Goal: Task Accomplishment & Management: Manage account settings

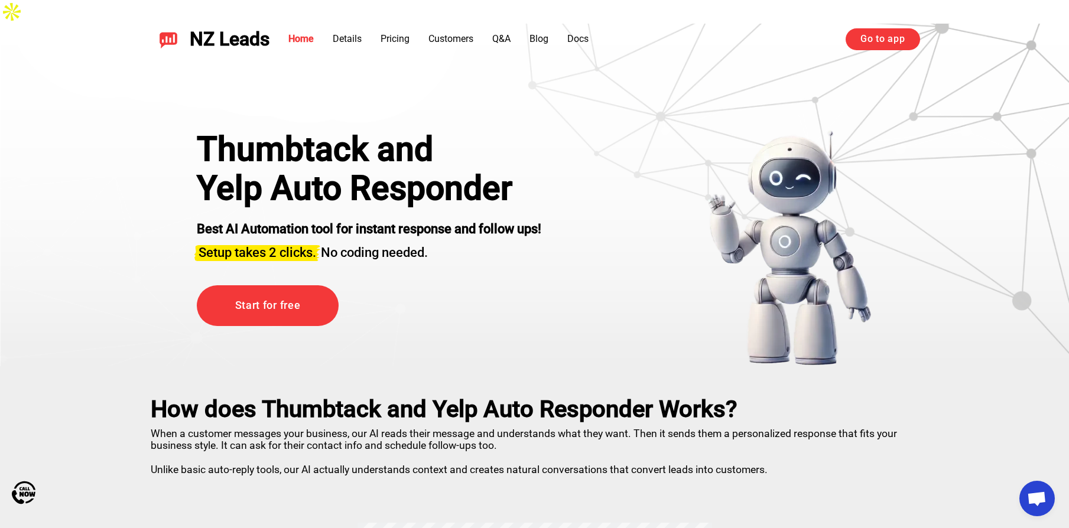
click at [859, 40] on link "Go to app" at bounding box center [883, 38] width 74 height 21
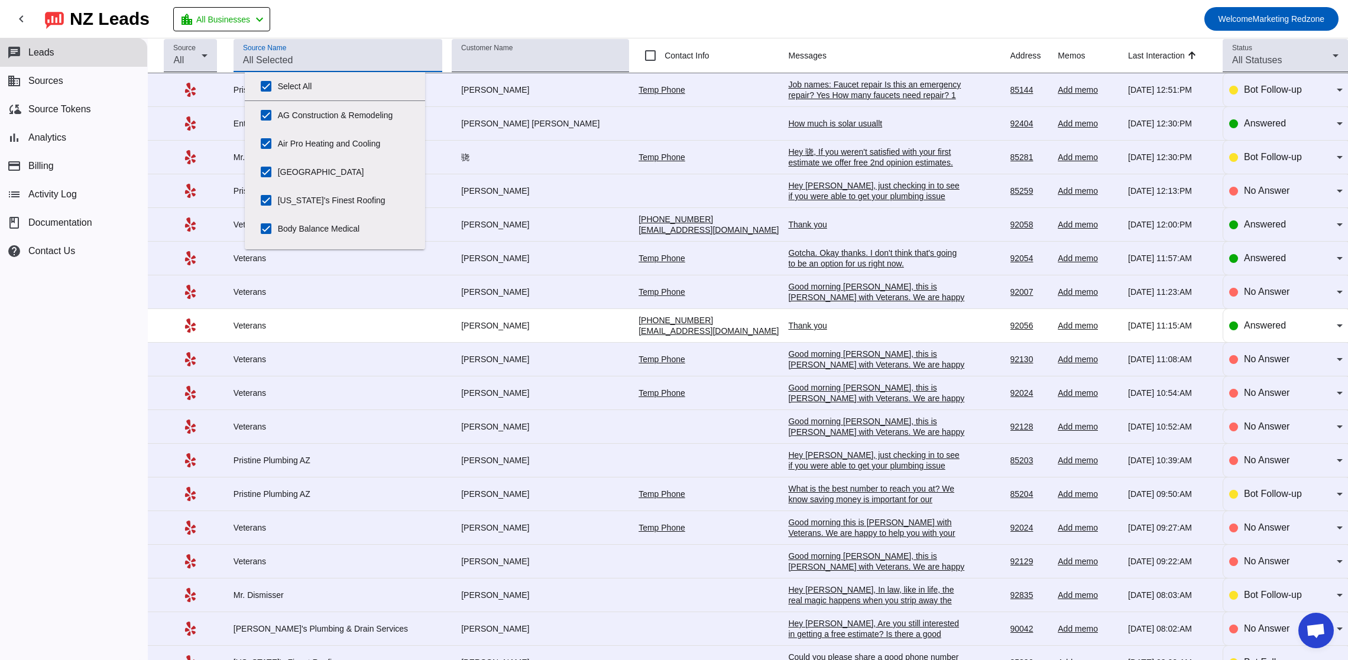
click at [297, 58] on input "Source Name" at bounding box center [338, 60] width 190 height 14
drag, startPoint x: 270, startPoint y: 86, endPoint x: 346, endPoint y: 84, distance: 75.7
click at [270, 86] on input "Select All" at bounding box center [266, 86] width 24 height 24
checkbox input "false"
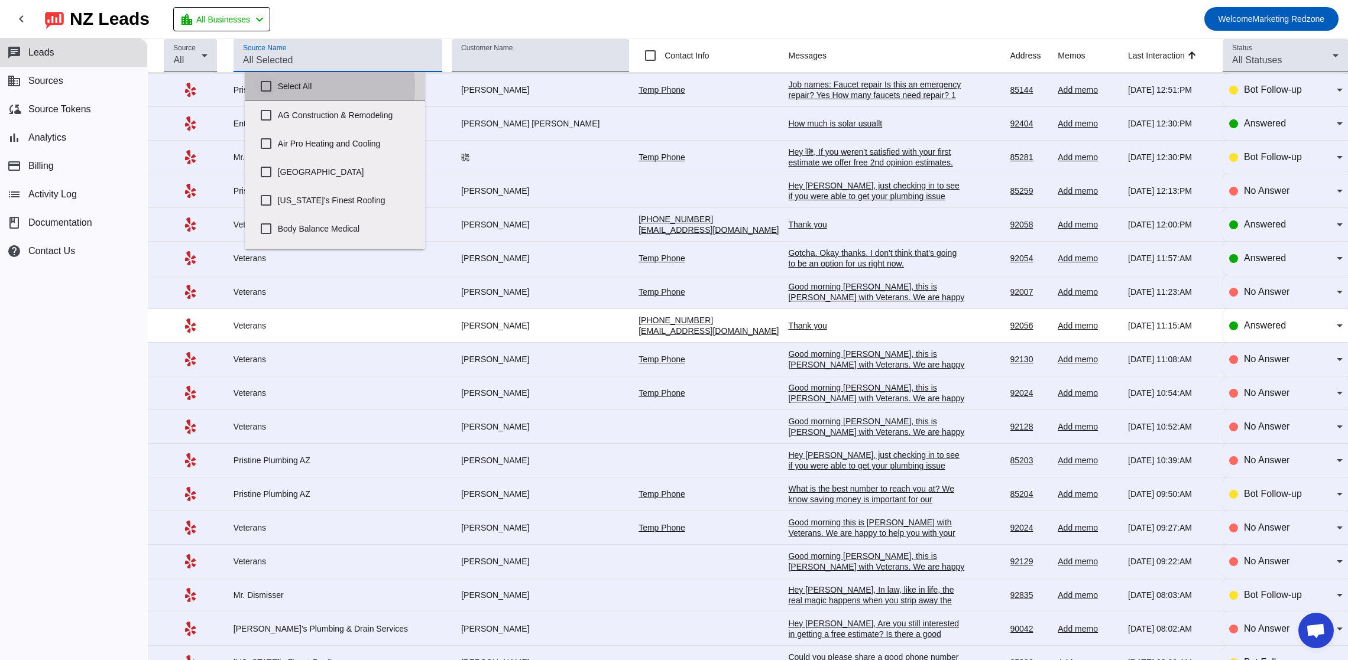
checkbox input "false"
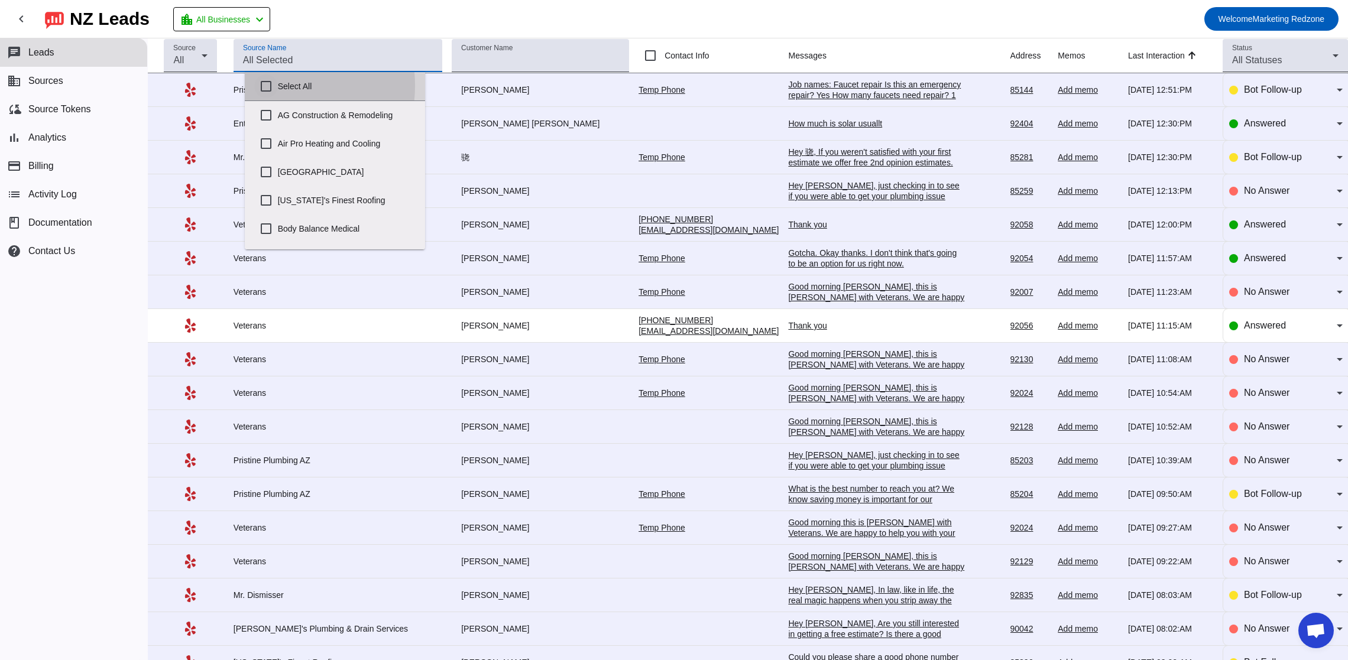
checkbox input "false"
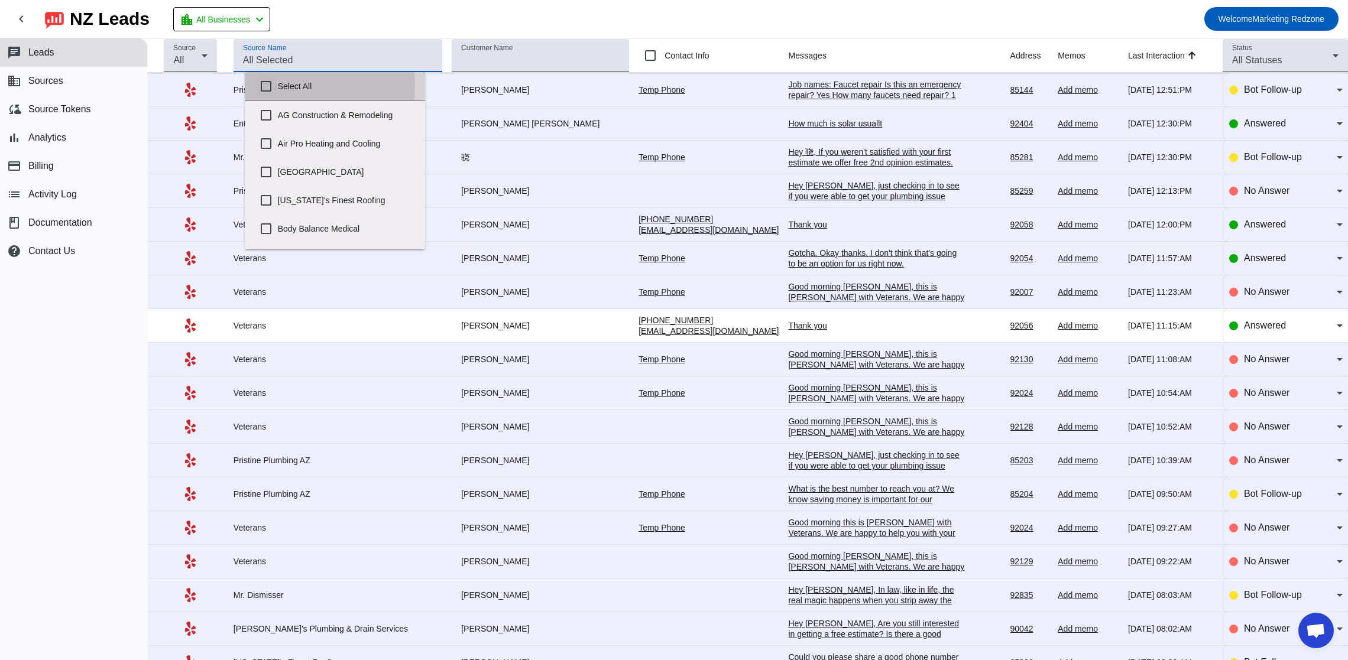
checkbox input "false"
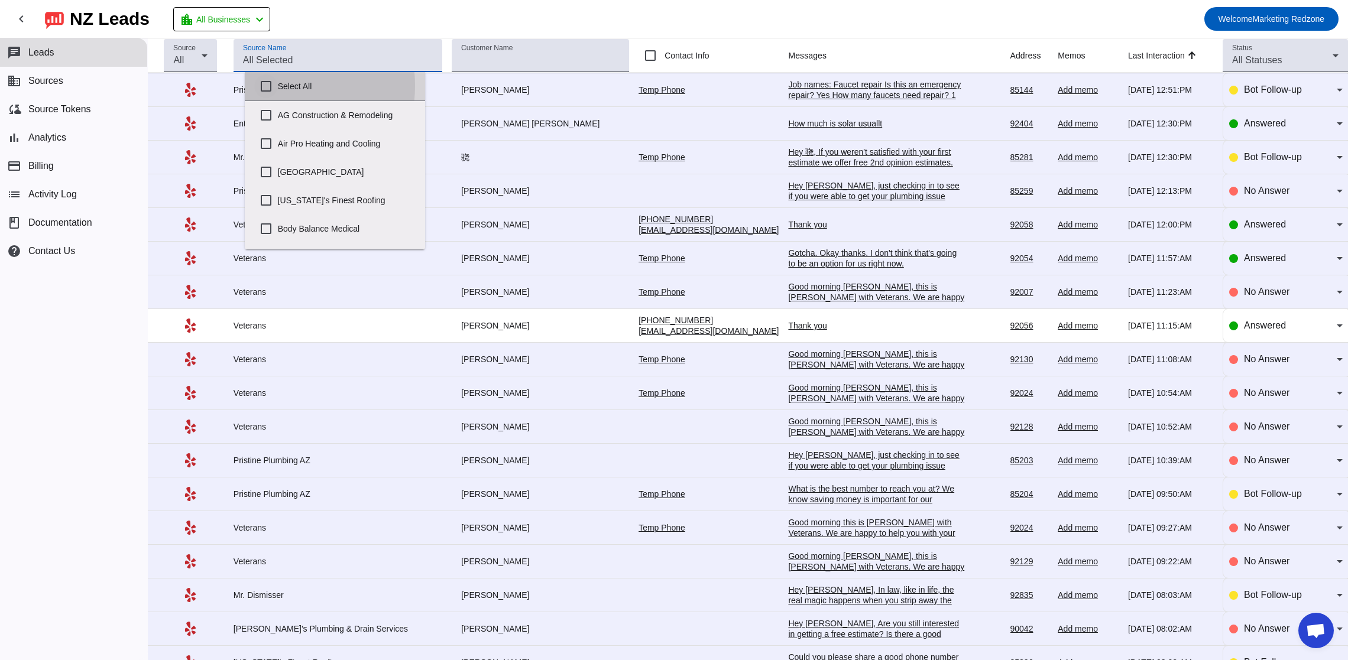
checkbox input "false"
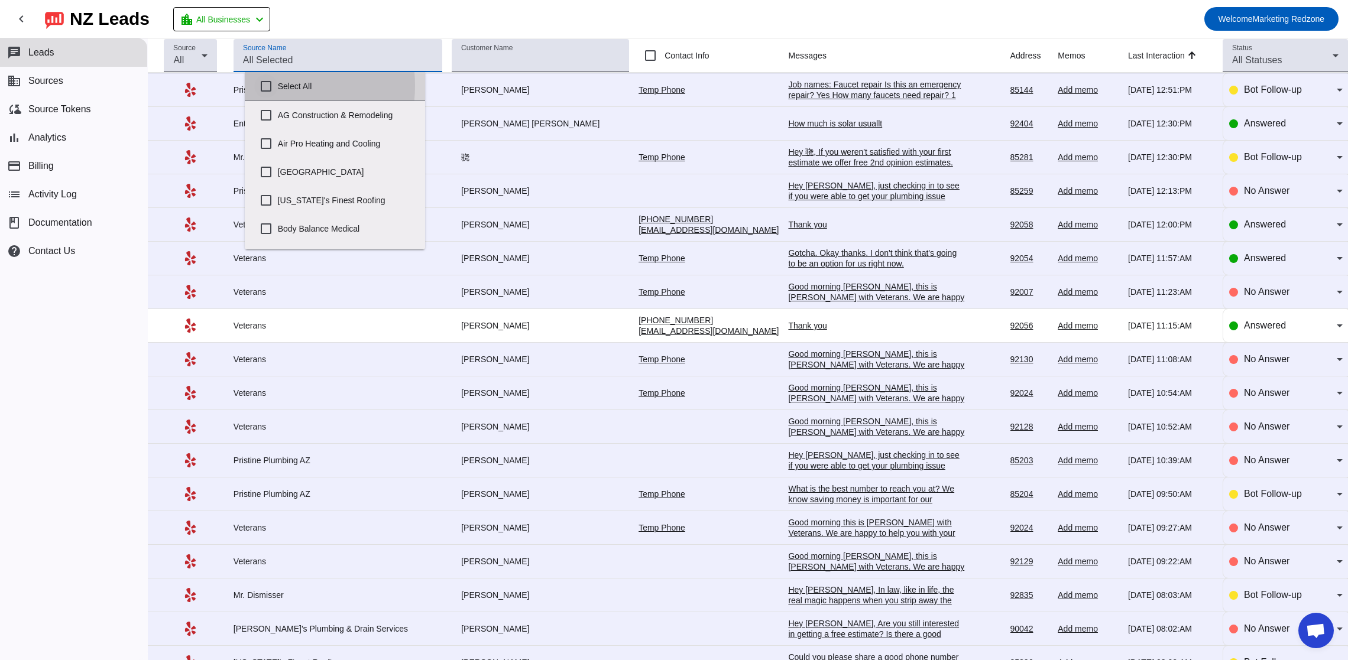
checkbox input "false"
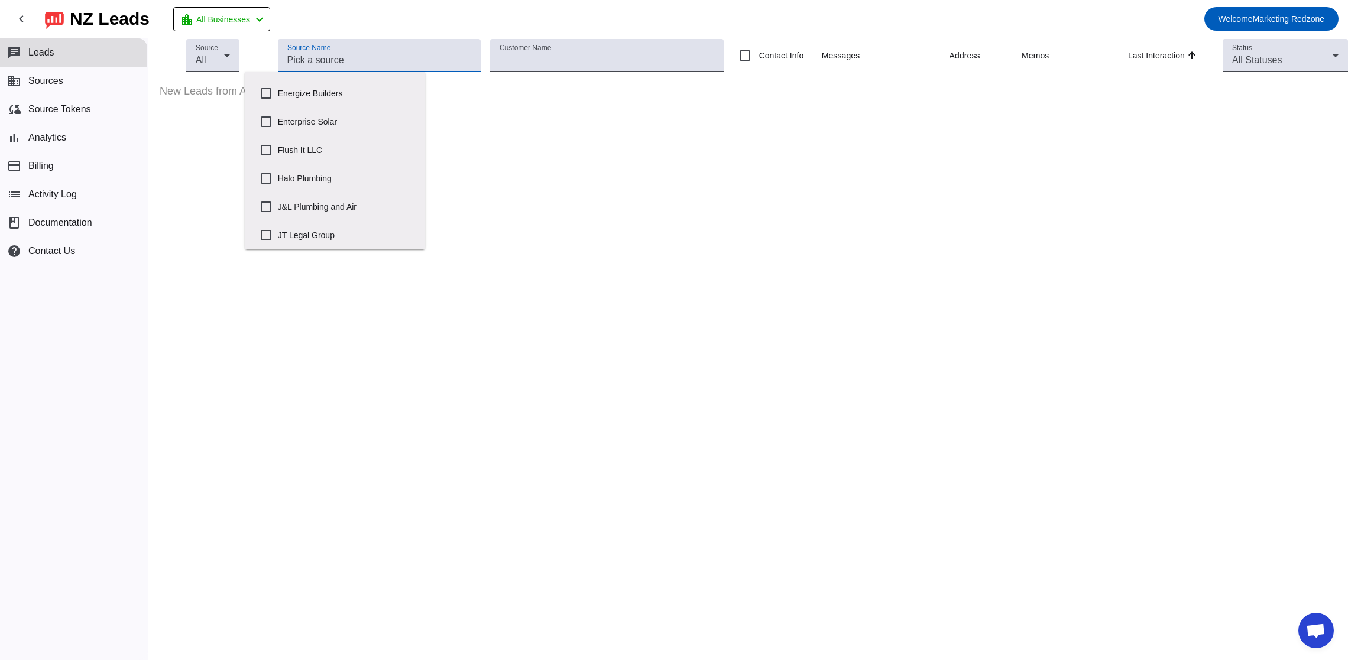
scroll to position [218, 0]
click at [264, 126] on input "Enterprise Solar" at bounding box center [266, 125] width 24 height 24
checkbox input "true"
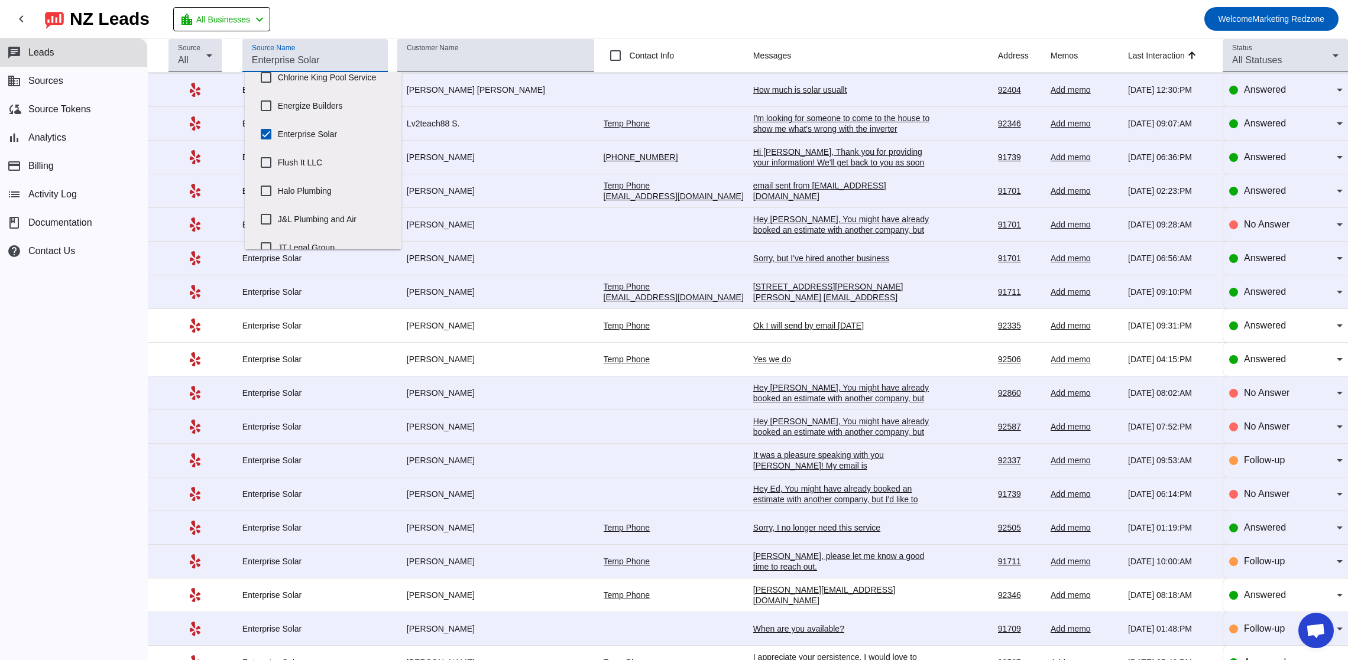
scroll to position [236, 0]
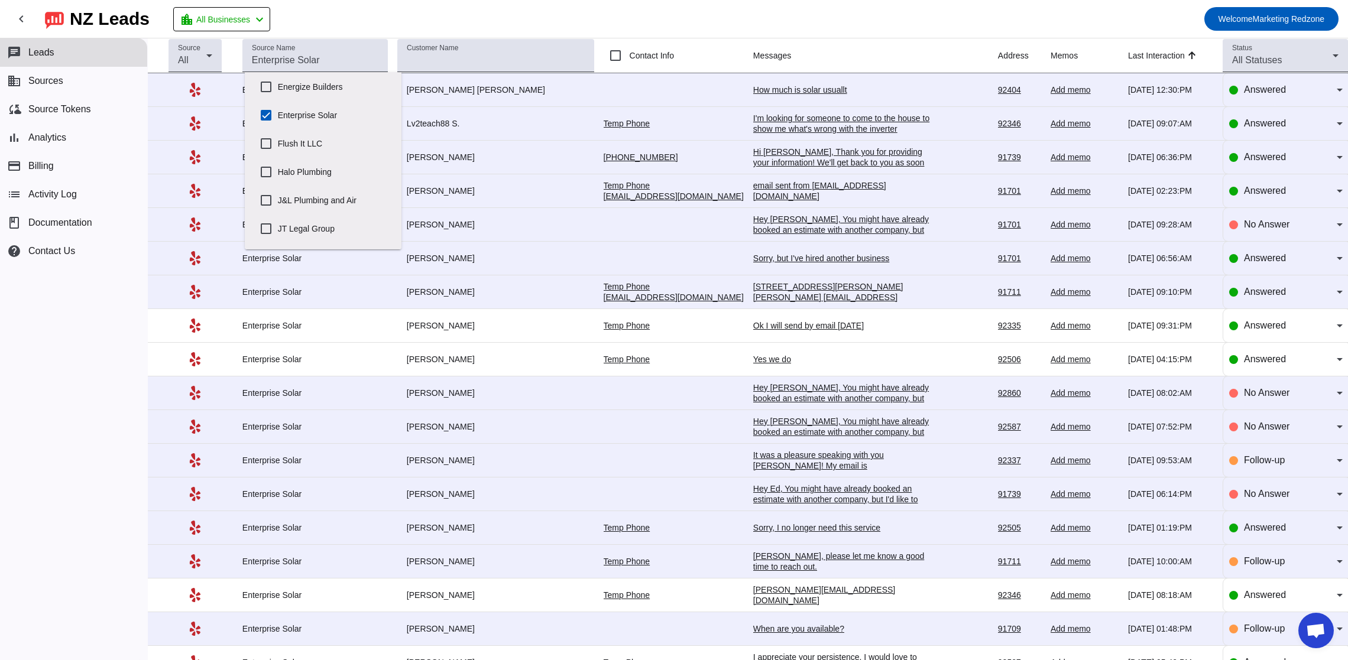
click at [673, 24] on mat-toolbar-row "chevron_left NZ Leads location_city All Businesses chevron_left Welcome Marketi…" at bounding box center [674, 19] width 1348 height 38
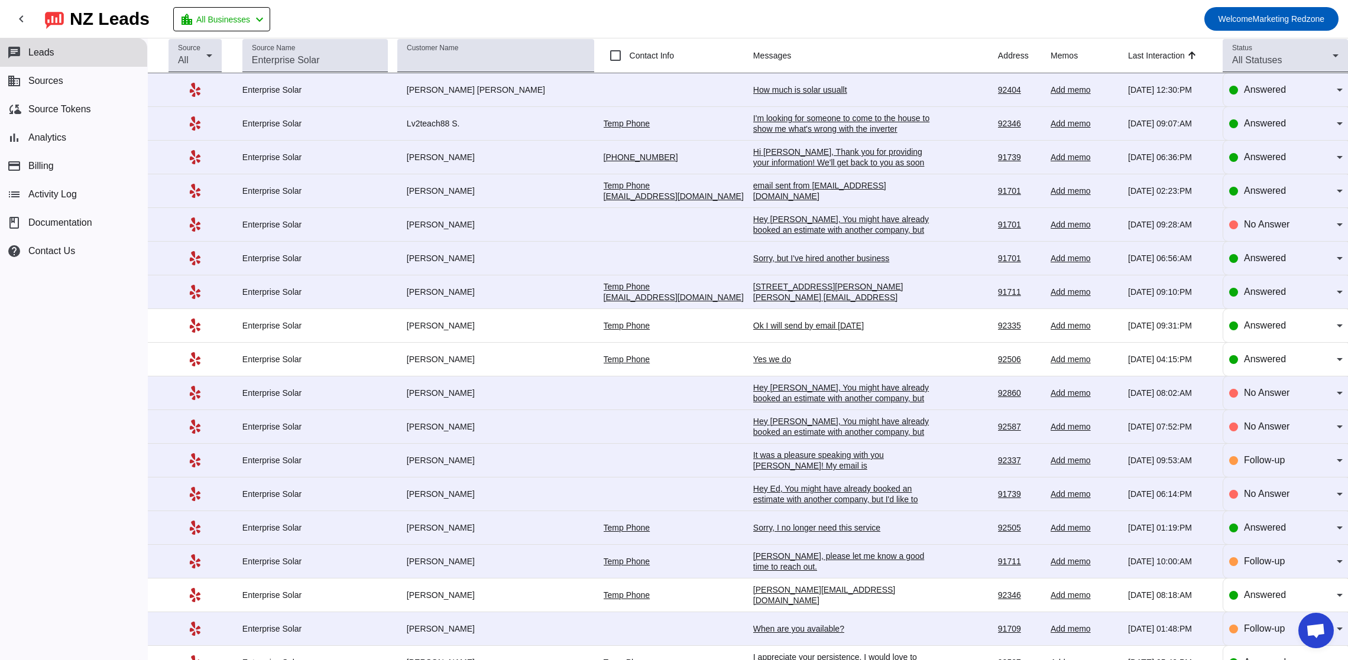
click at [753, 93] on div "How much is solar usuallt" at bounding box center [841, 90] width 177 height 11
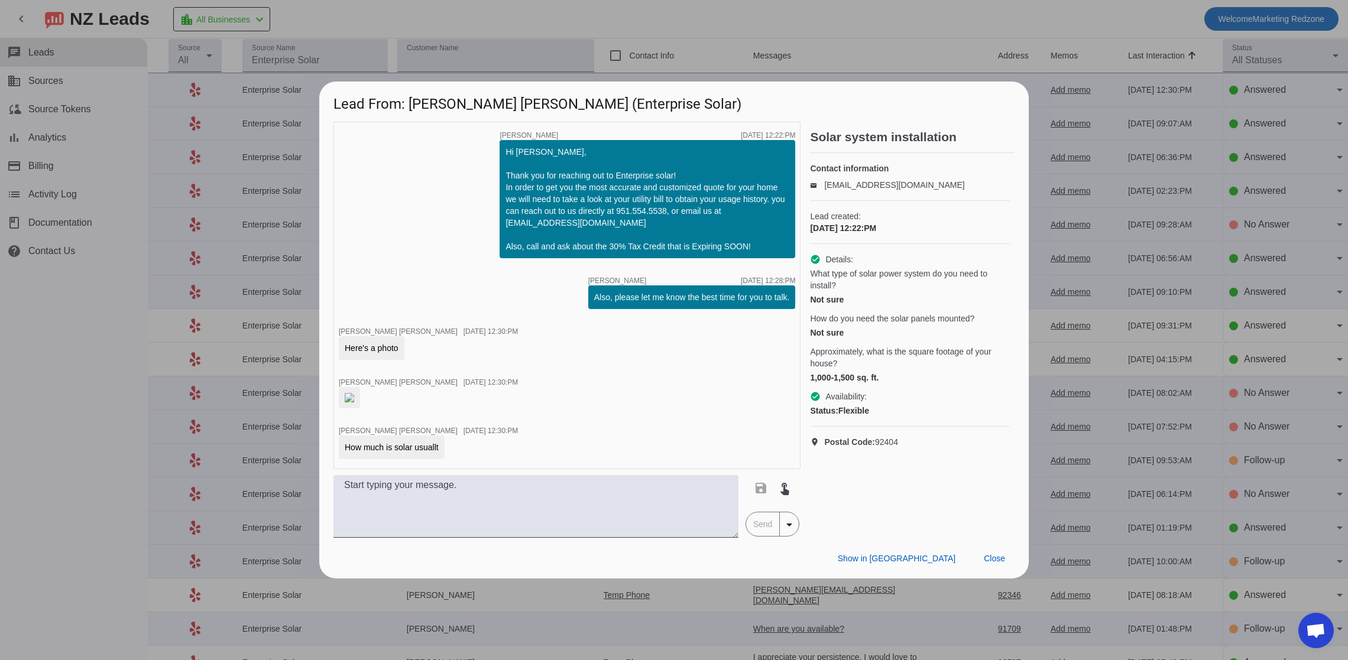
scroll to position [0, 0]
click at [980, 569] on span at bounding box center [994, 558] width 40 height 21
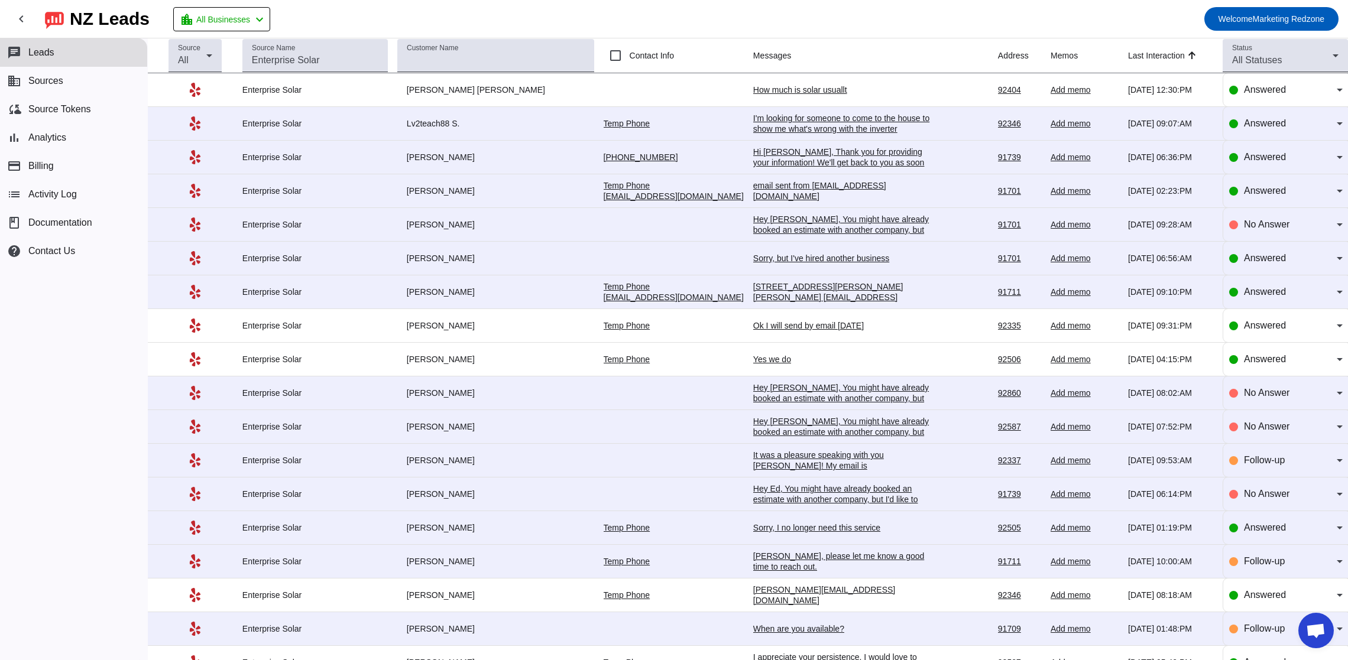
click at [753, 131] on div "I'm looking for someone to come to the house to show me what's wrong with the i…" at bounding box center [841, 123] width 177 height 21
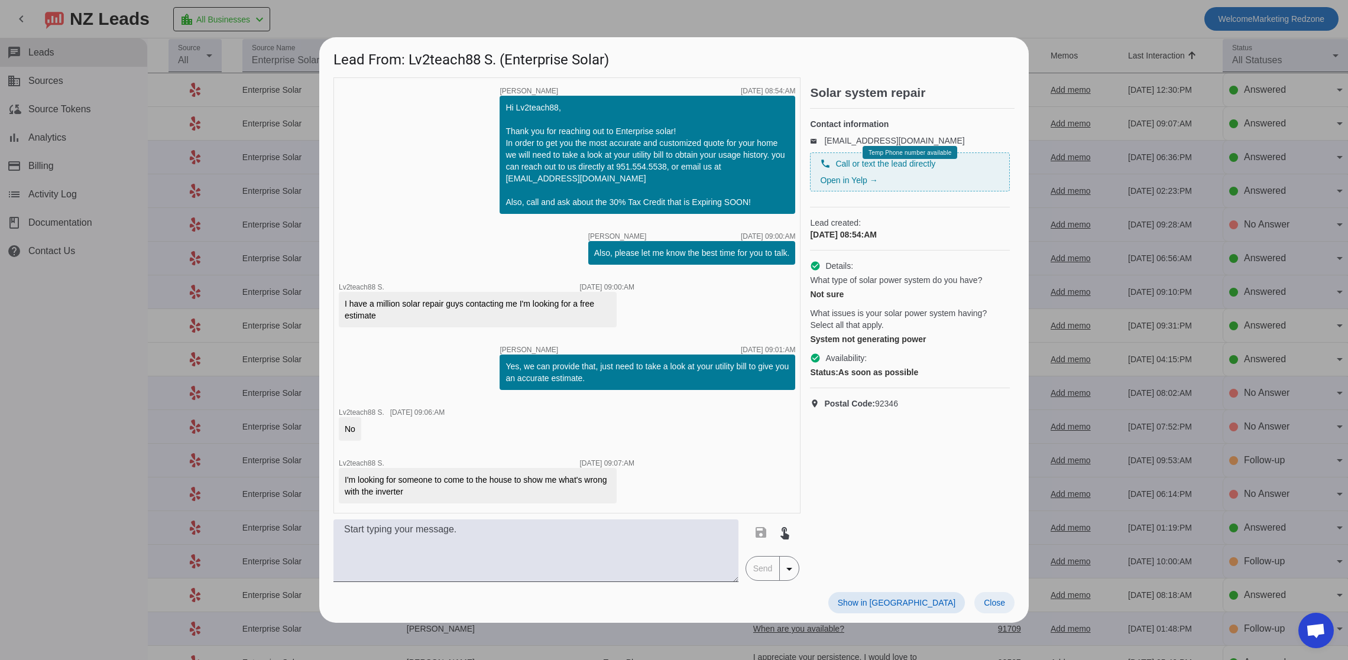
drag, startPoint x: 994, startPoint y: 605, endPoint x: 995, endPoint y: 594, distance: 11.2
click at [994, 605] on span "Close" at bounding box center [994, 602] width 21 height 9
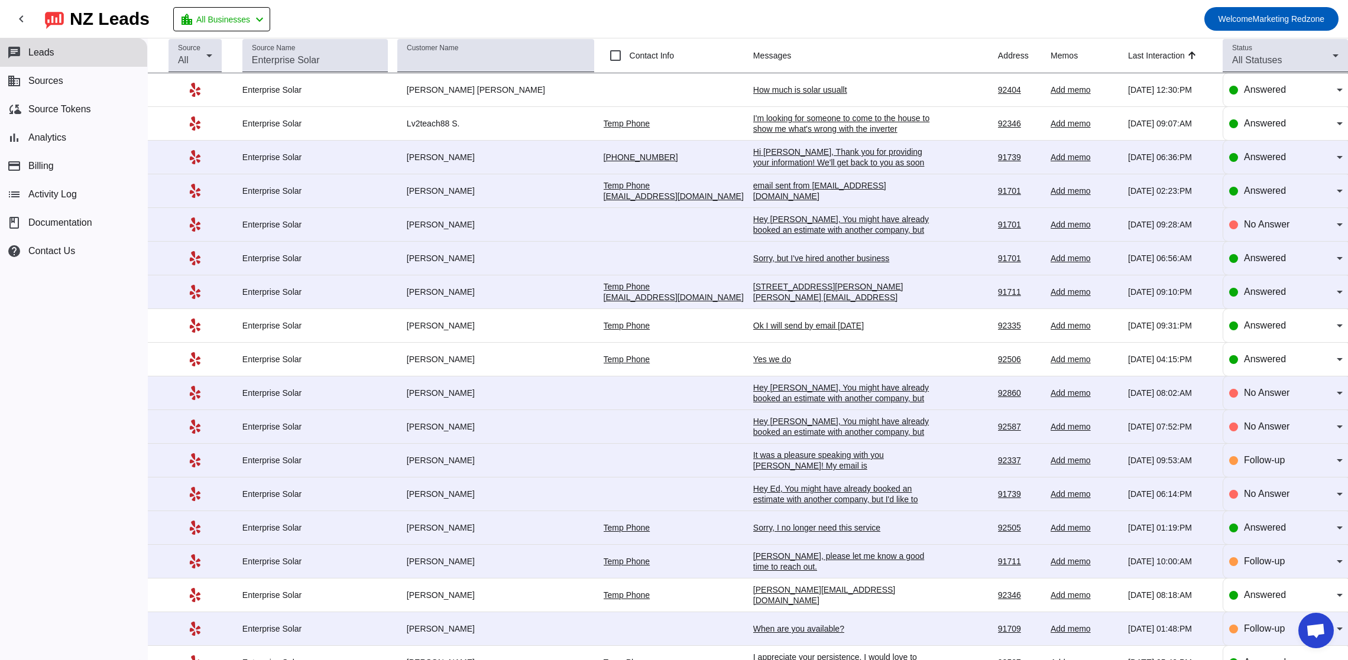
click at [806, 173] on td "Hi Mike, Thank you for providing your information! We'll get back to you as soo…" at bounding box center [875, 158] width 245 height 34
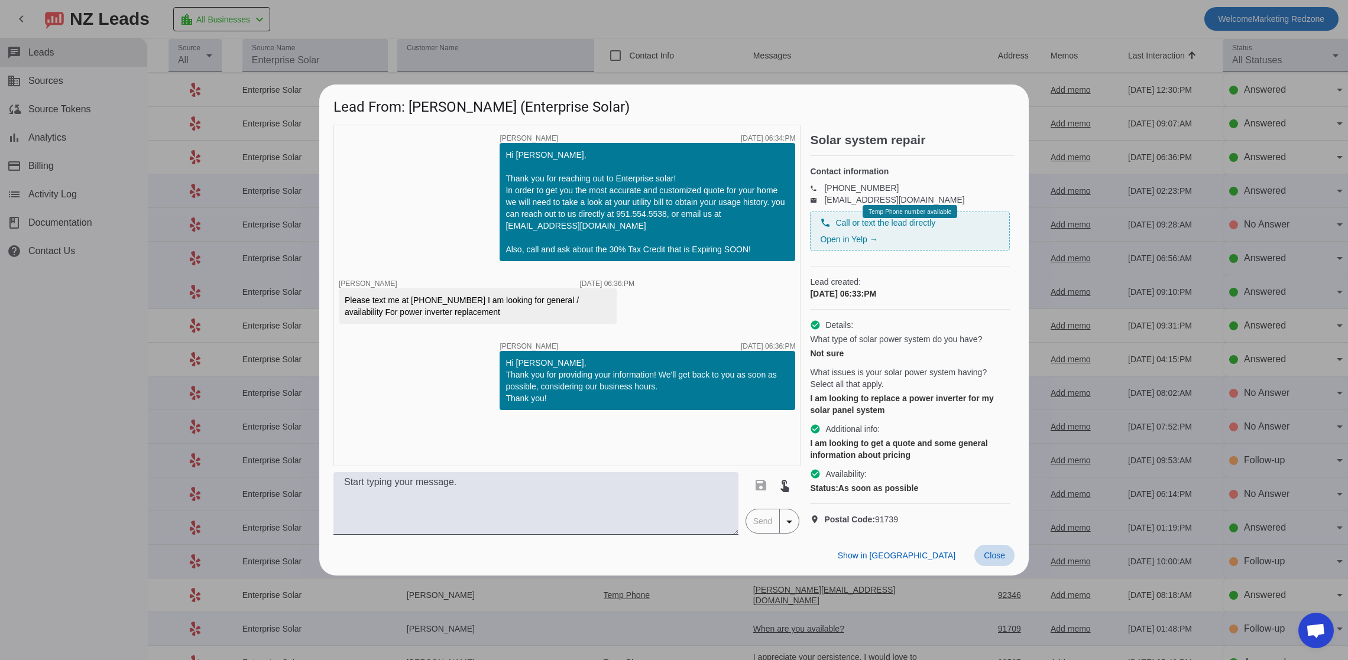
click at [993, 560] on span "Close" at bounding box center [994, 555] width 21 height 9
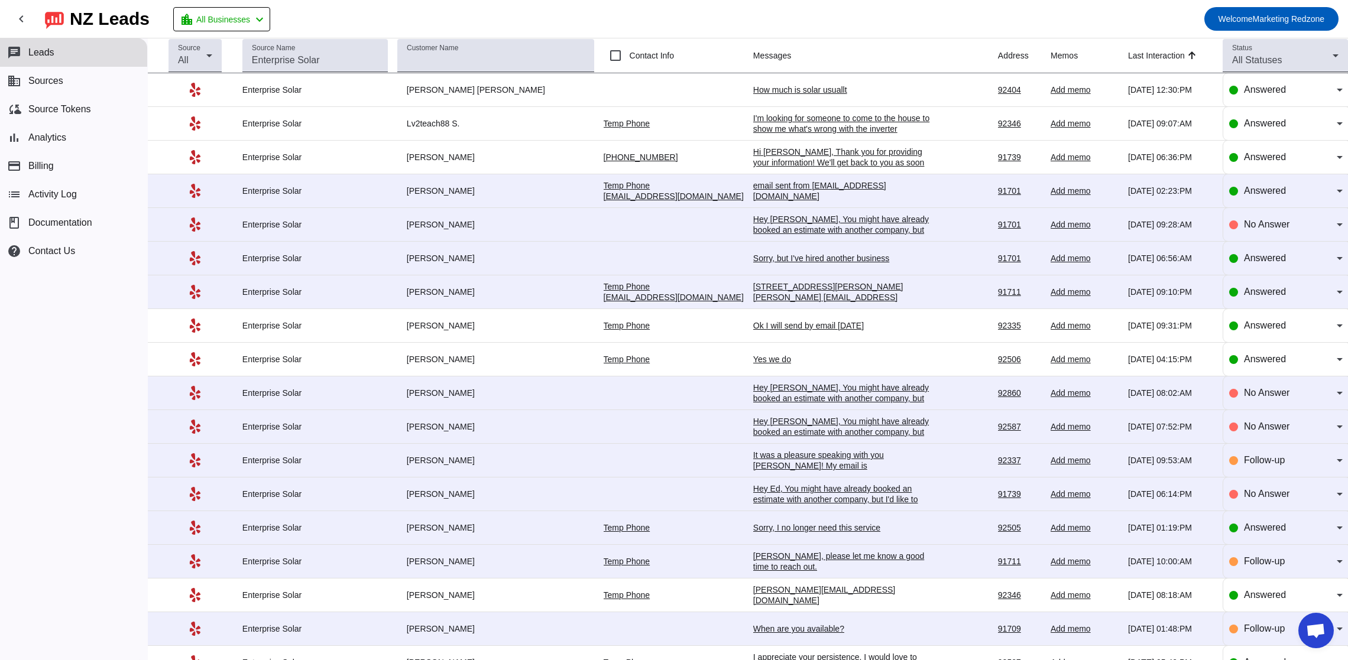
click at [753, 192] on div "email sent from rickwhite4573@yahoo.com" at bounding box center [841, 190] width 177 height 21
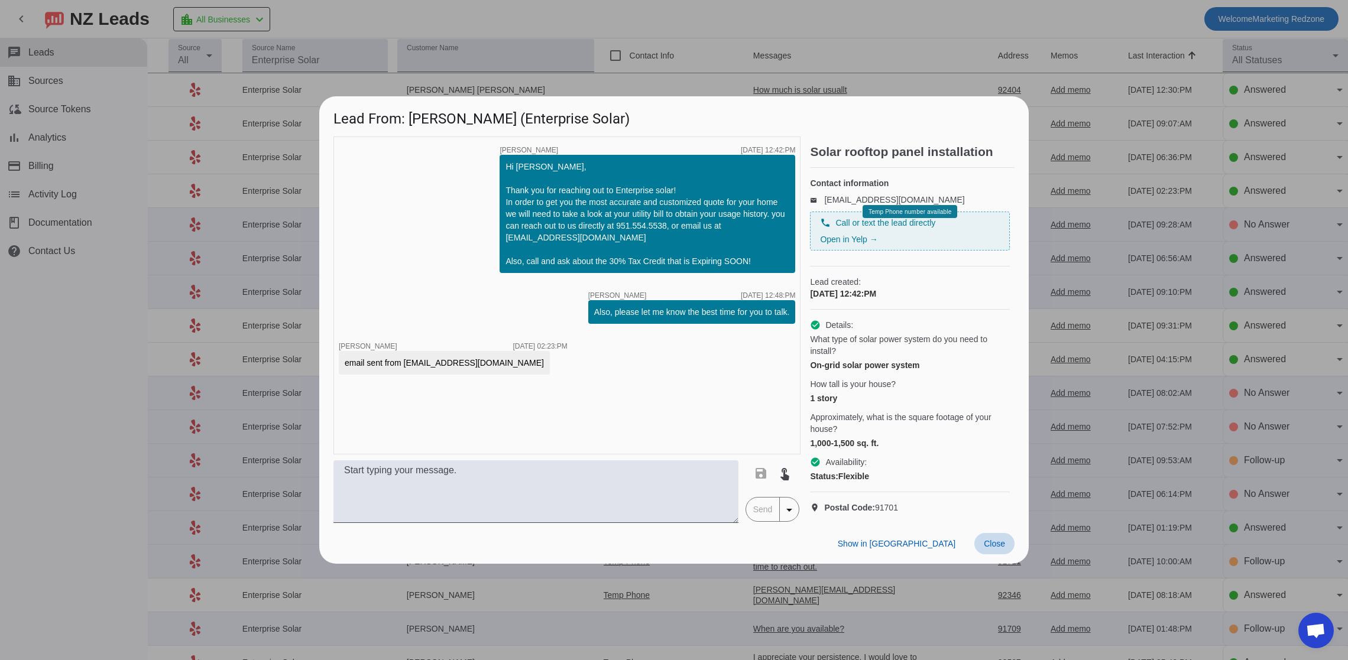
click at [994, 544] on span "Close" at bounding box center [994, 543] width 21 height 9
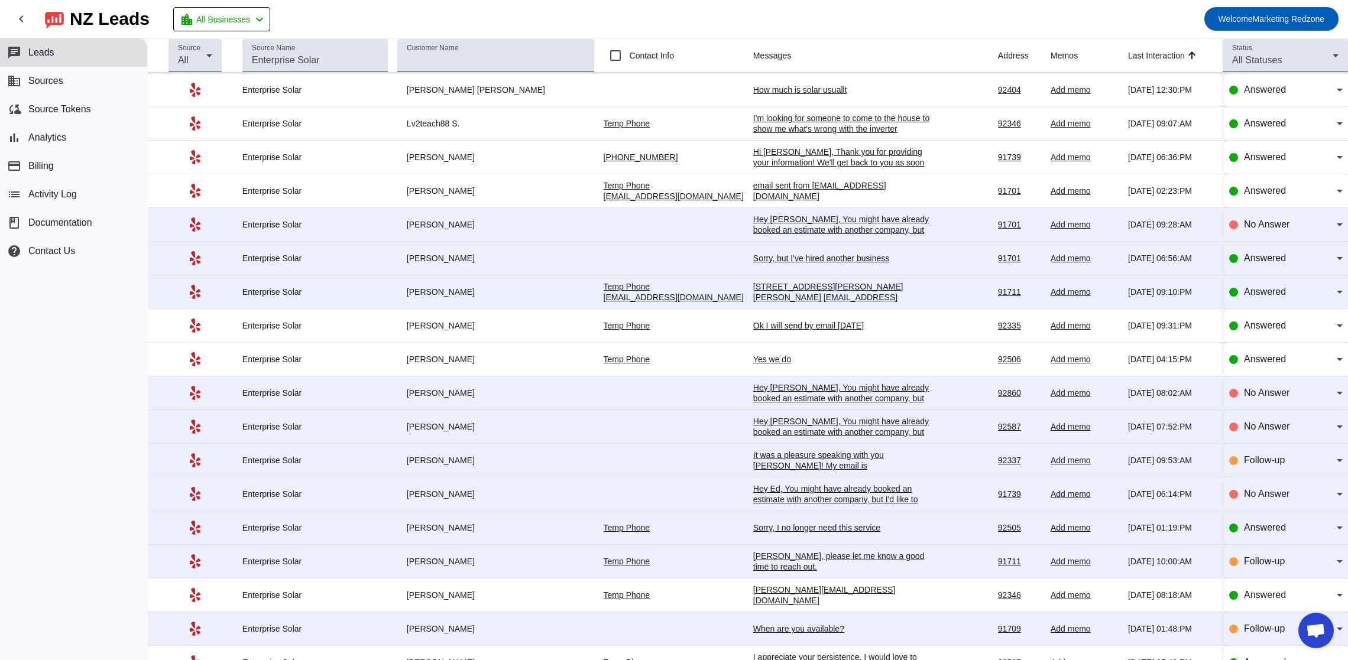
click at [753, 261] on div "Sorry, but I've hired another business" at bounding box center [841, 258] width 177 height 11
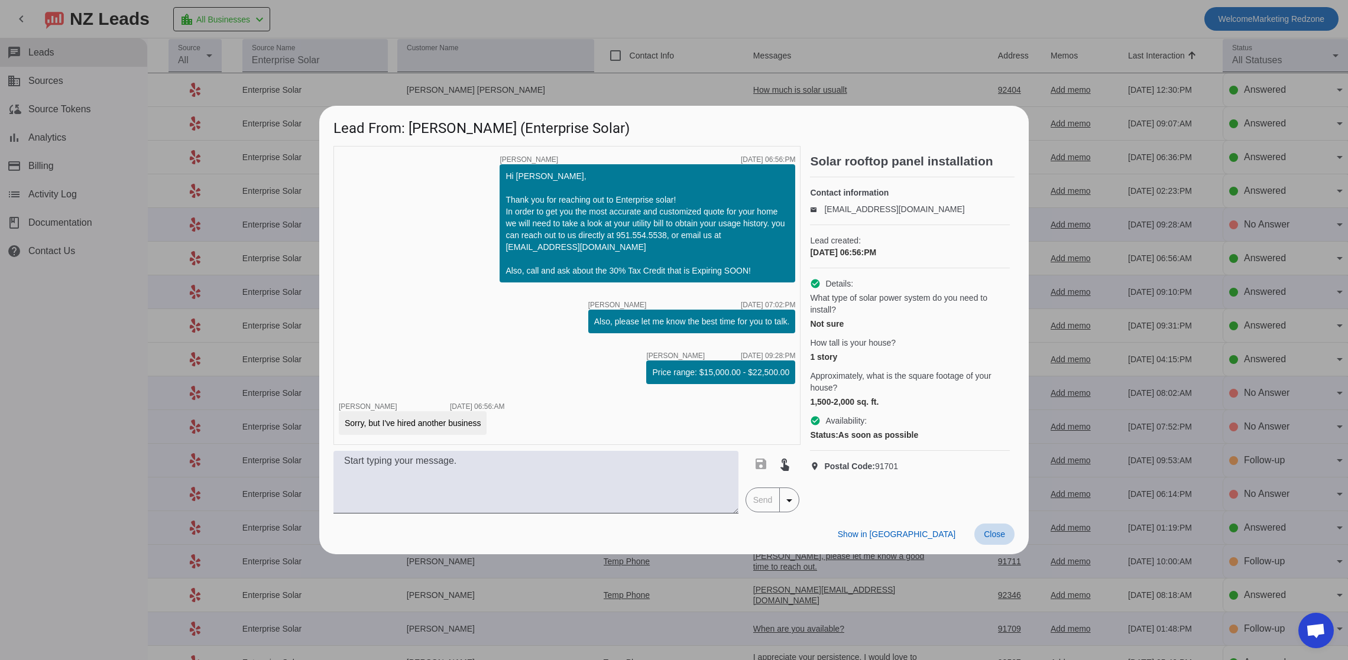
click at [990, 530] on span "Close" at bounding box center [994, 534] width 21 height 9
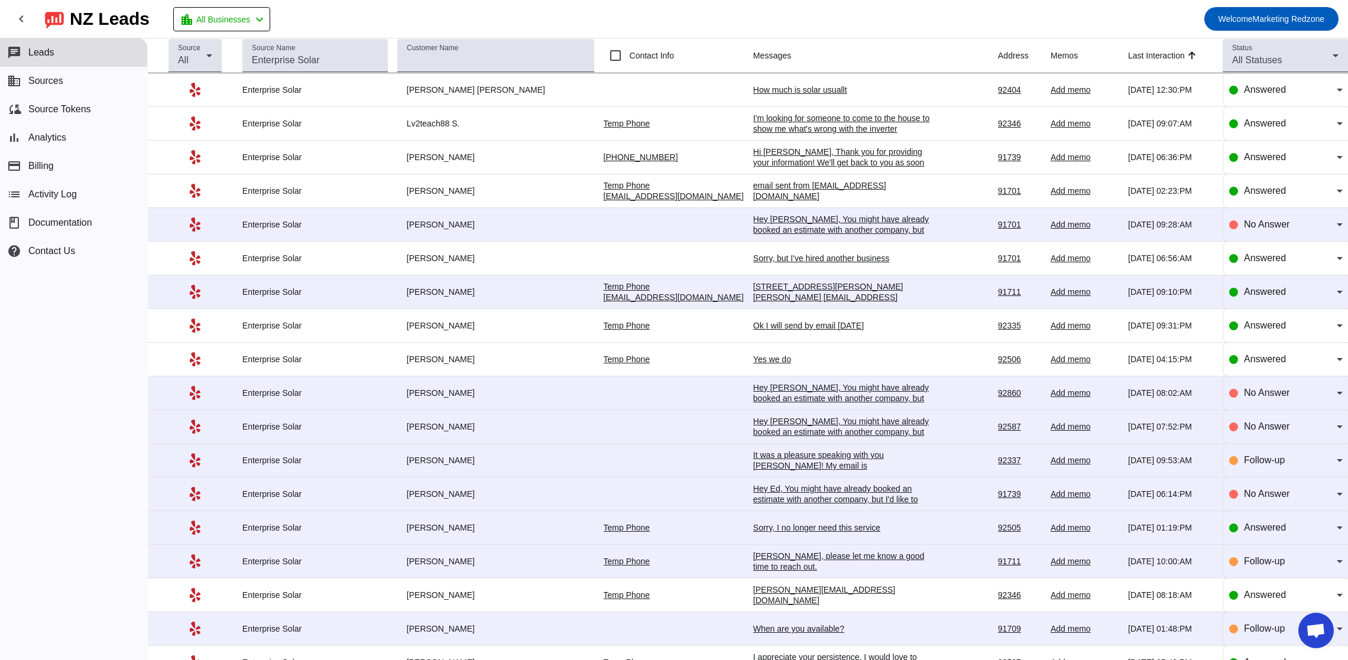
click at [753, 360] on div "Yes we do" at bounding box center [841, 359] width 177 height 11
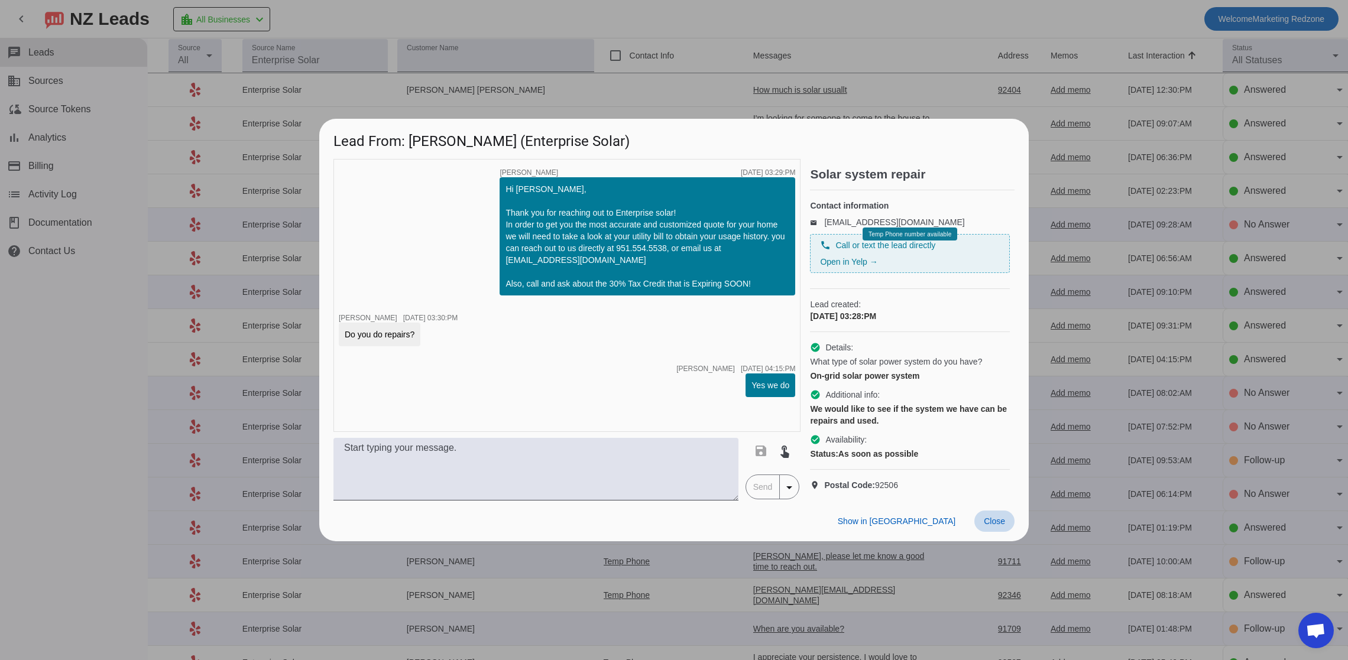
click at [995, 532] on span at bounding box center [994, 521] width 40 height 21
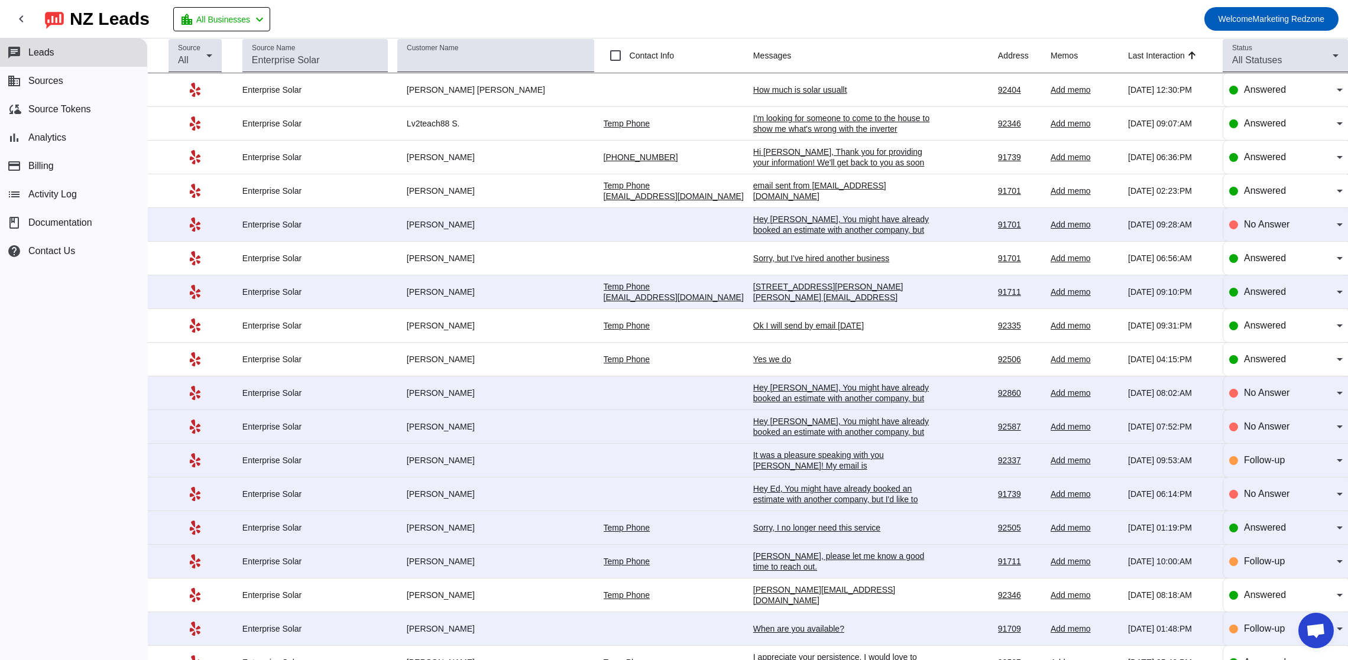
click at [753, 595] on div "Mike.pass@goenterprisesolar.com" at bounding box center [841, 595] width 177 height 21
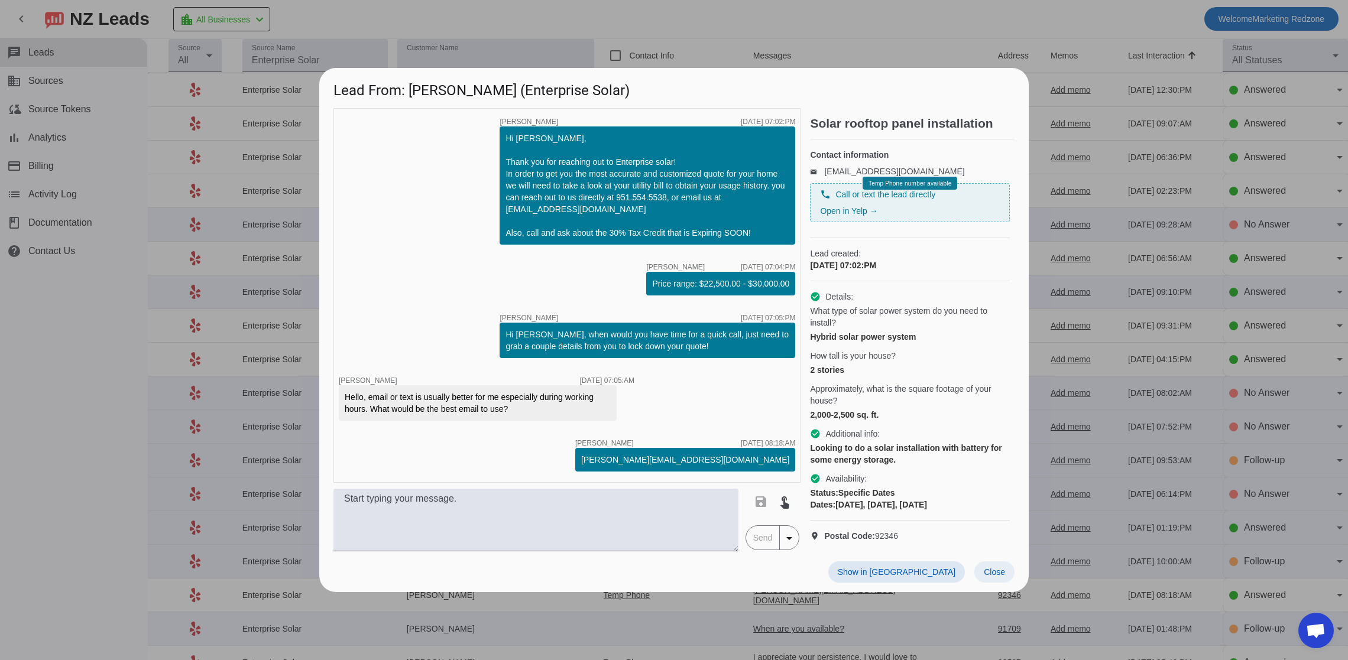
click at [992, 583] on span at bounding box center [994, 572] width 40 height 21
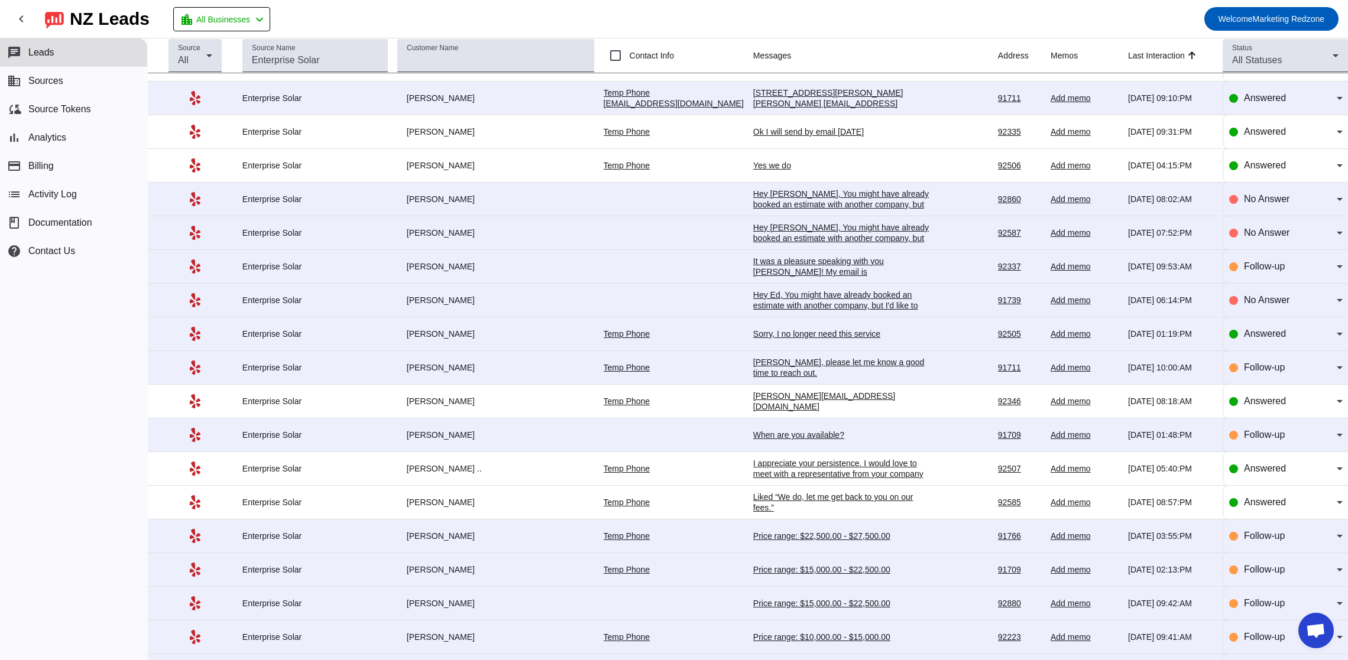
scroll to position [195, 0]
click at [796, 466] on div "I appreciate your persistence. I would love to meet with a representative from …" at bounding box center [841, 531] width 177 height 149
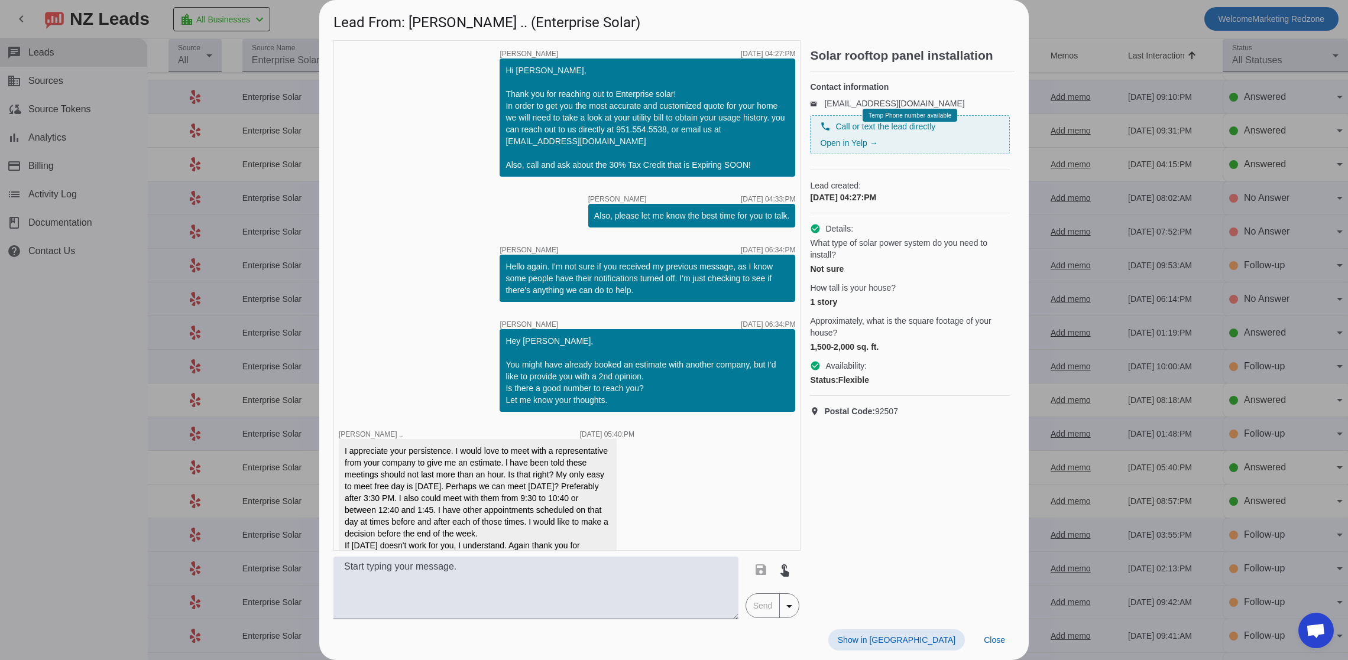
scroll to position [28, 0]
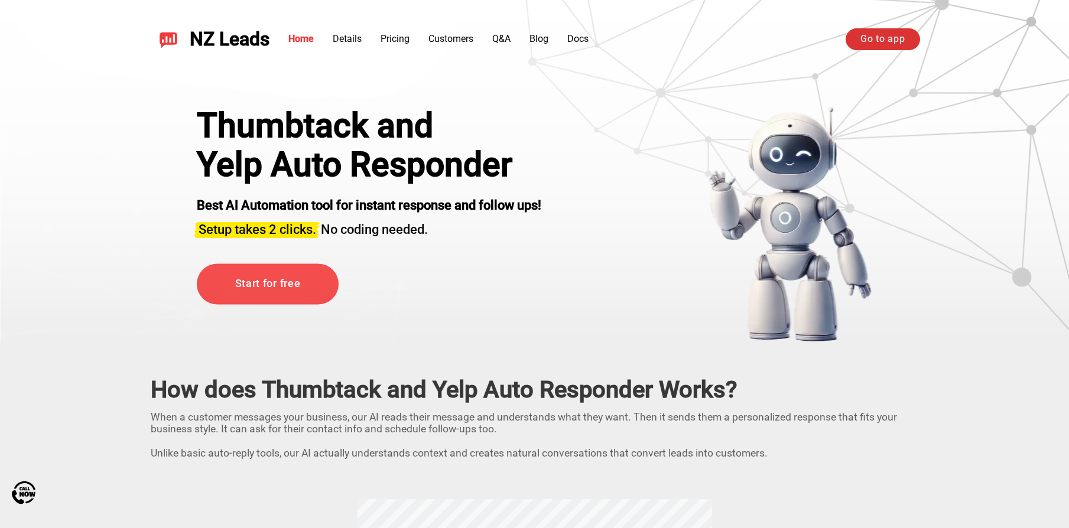
click at [891, 35] on link "Go to app" at bounding box center [883, 38] width 74 height 21
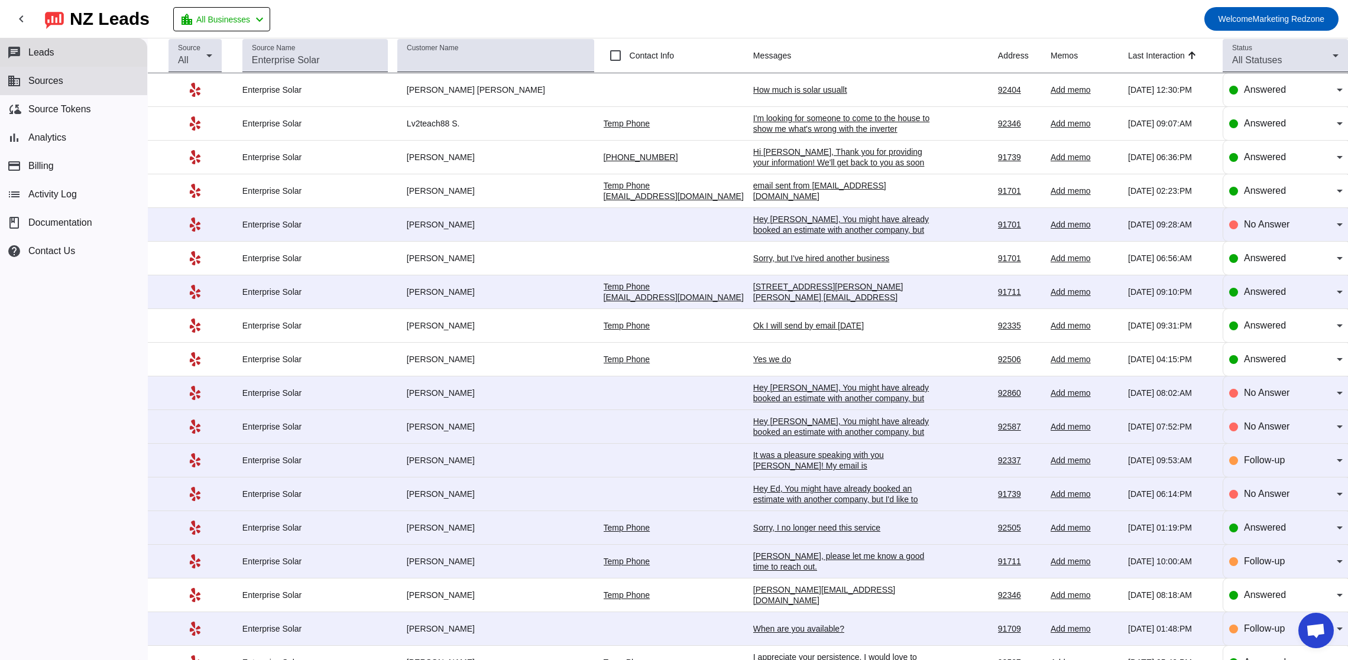
click at [52, 82] on span "Sources" at bounding box center [45, 81] width 35 height 11
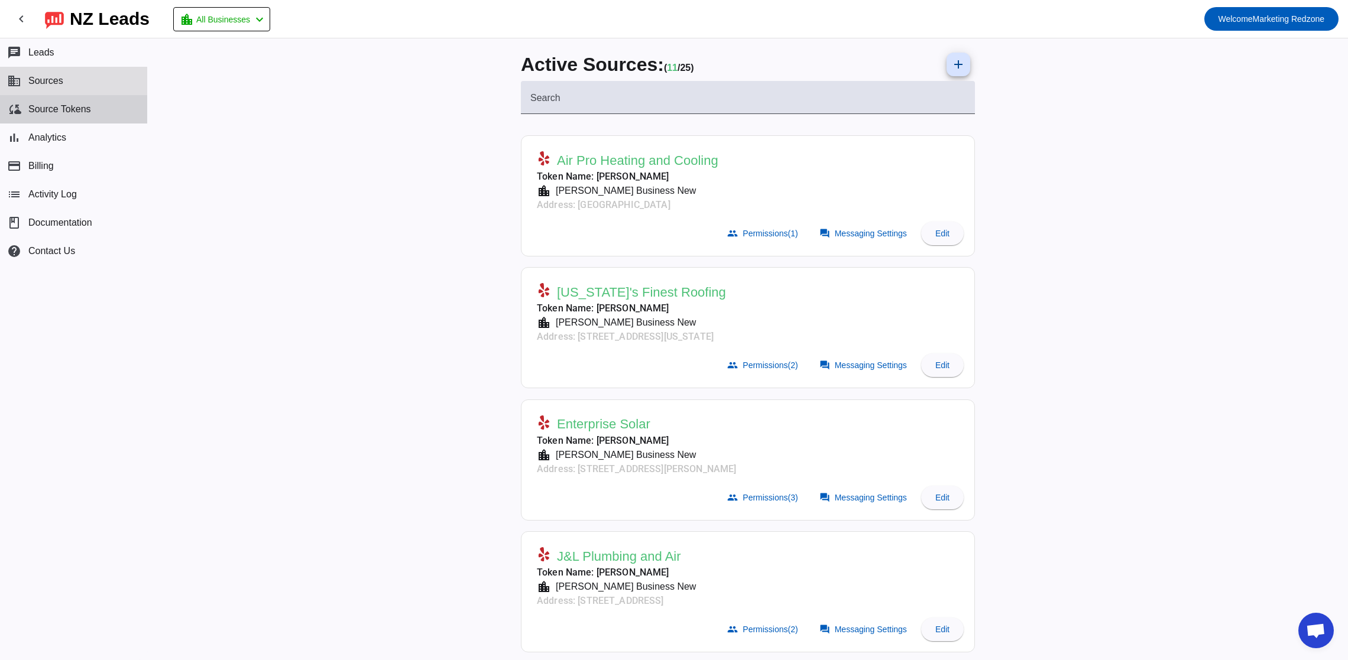
click at [52, 110] on span "Source Tokens" at bounding box center [59, 109] width 63 height 11
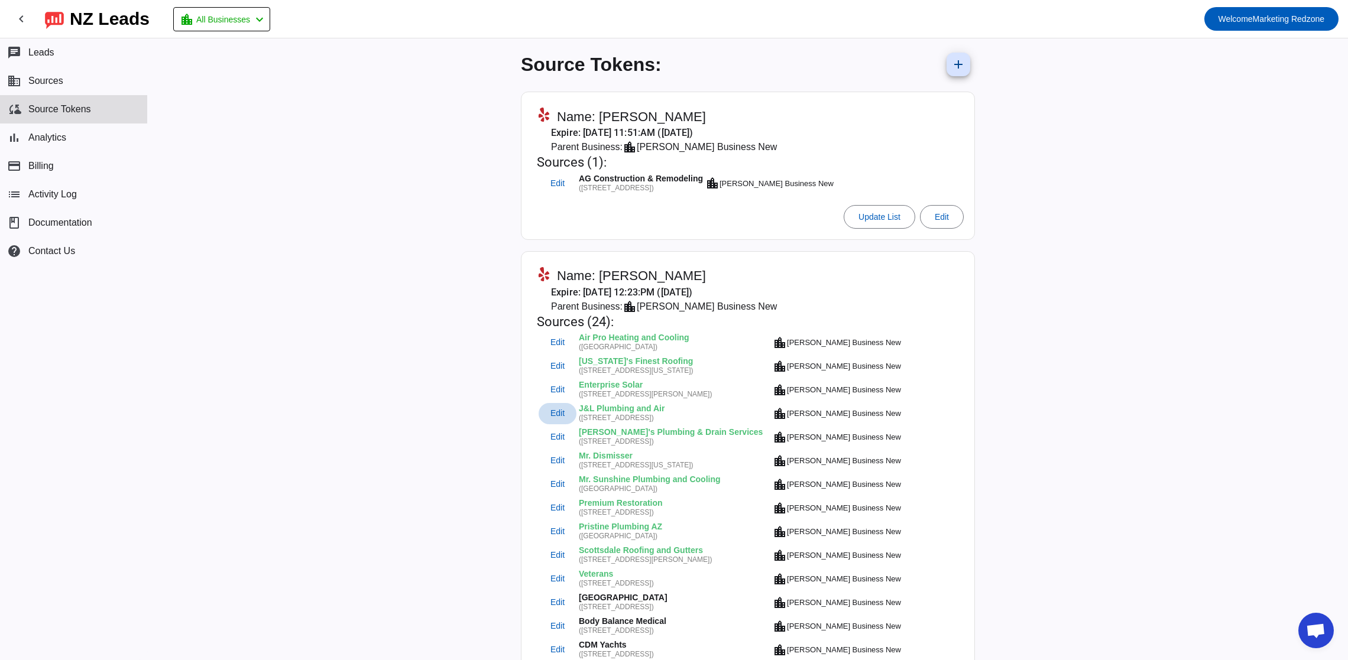
click at [550, 413] on span "Edit" at bounding box center [557, 414] width 14 height 8
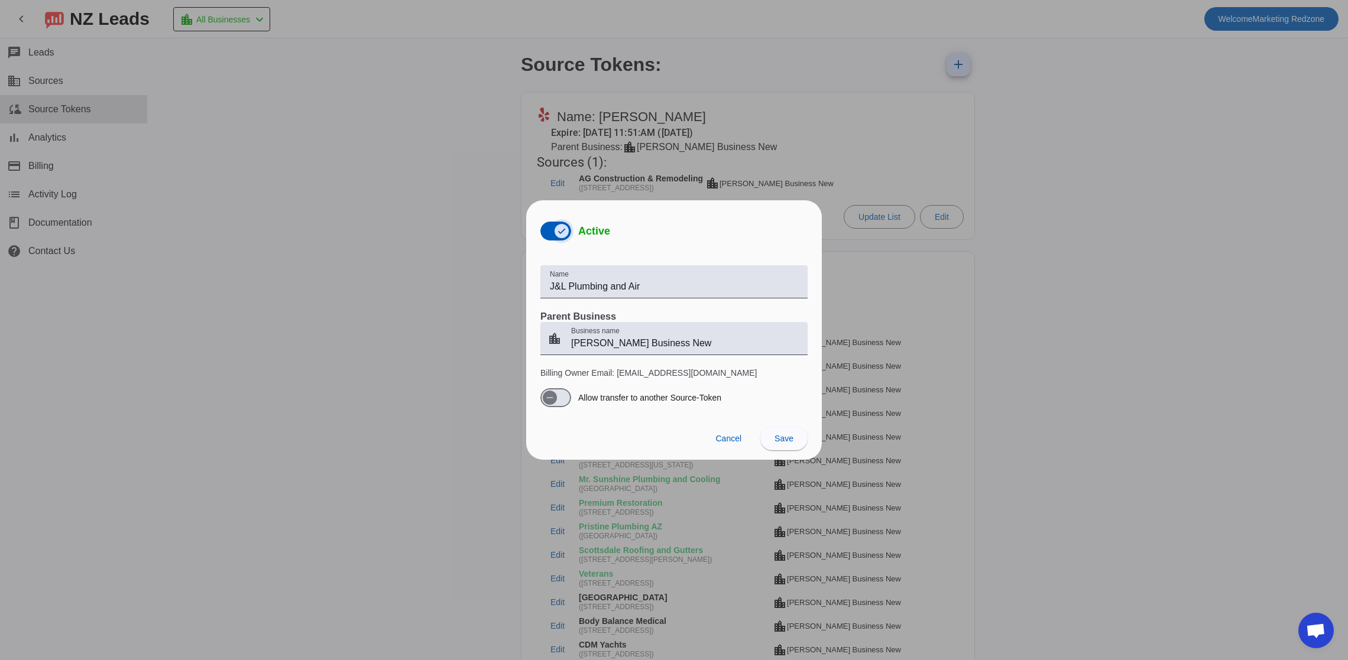
click at [550, 236] on span "button" at bounding box center [562, 231] width 24 height 24
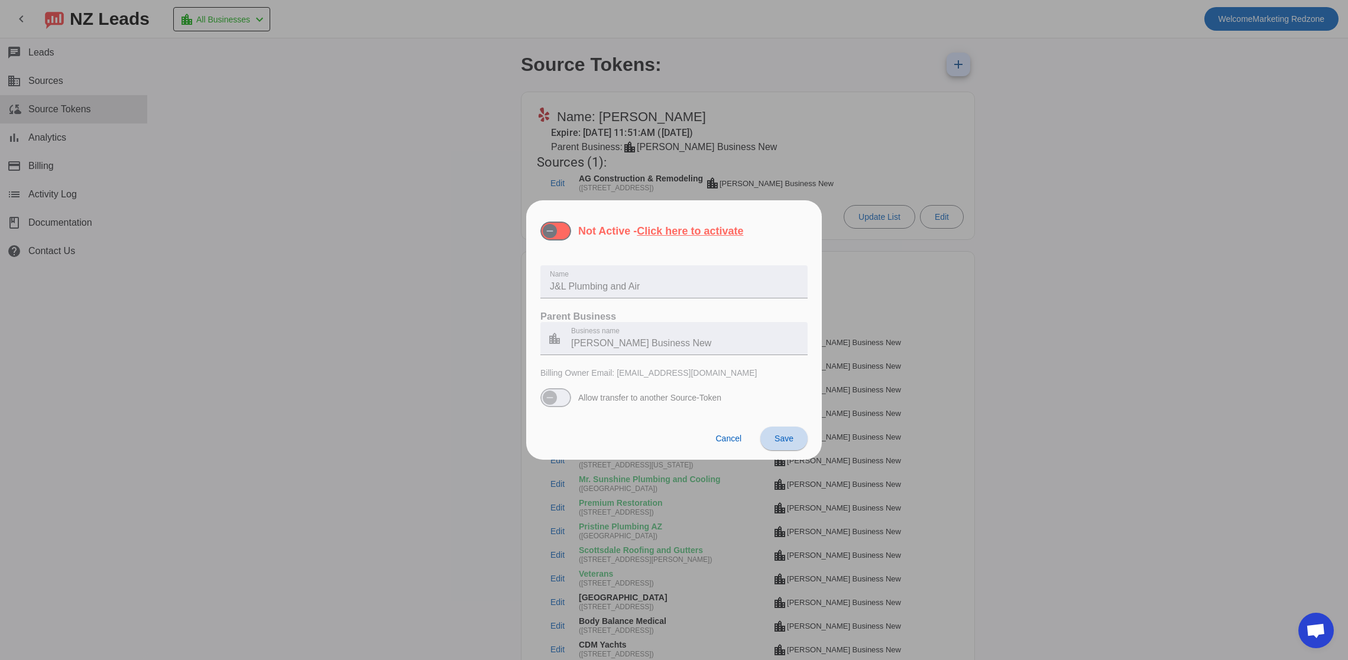
click at [783, 436] on span "Save" at bounding box center [783, 438] width 19 height 9
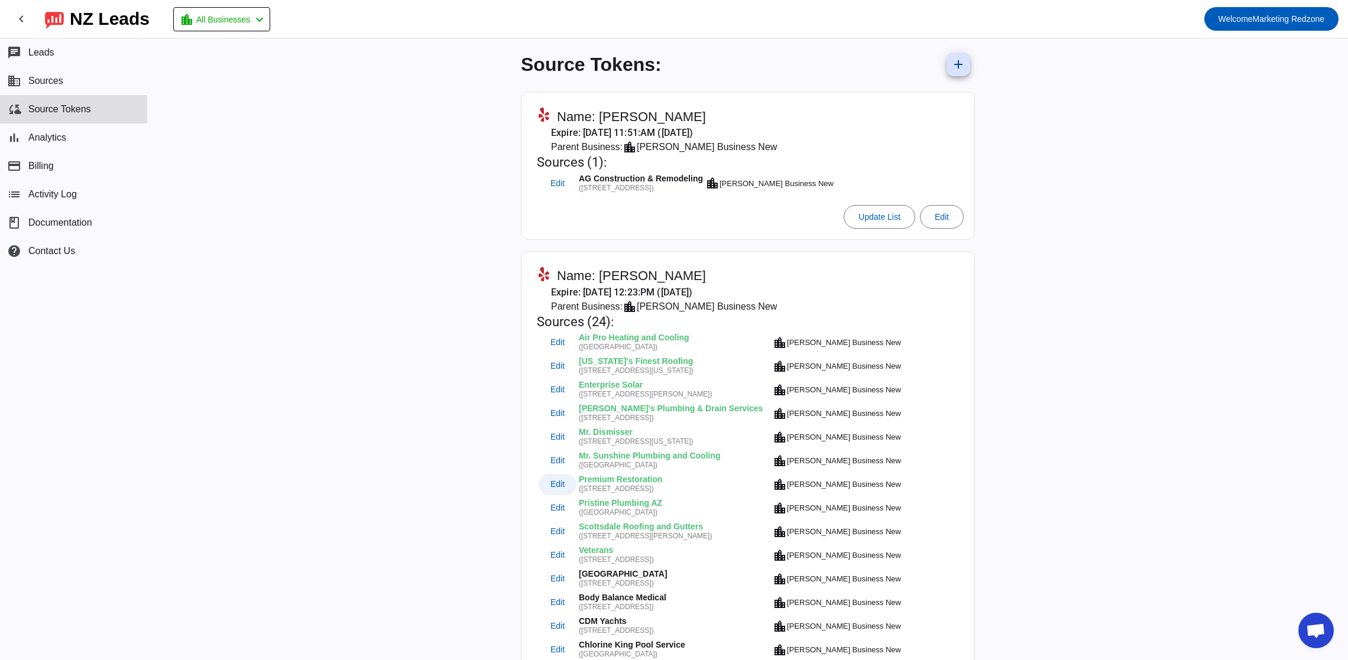
click at [547, 487] on span at bounding box center [557, 484] width 38 height 21
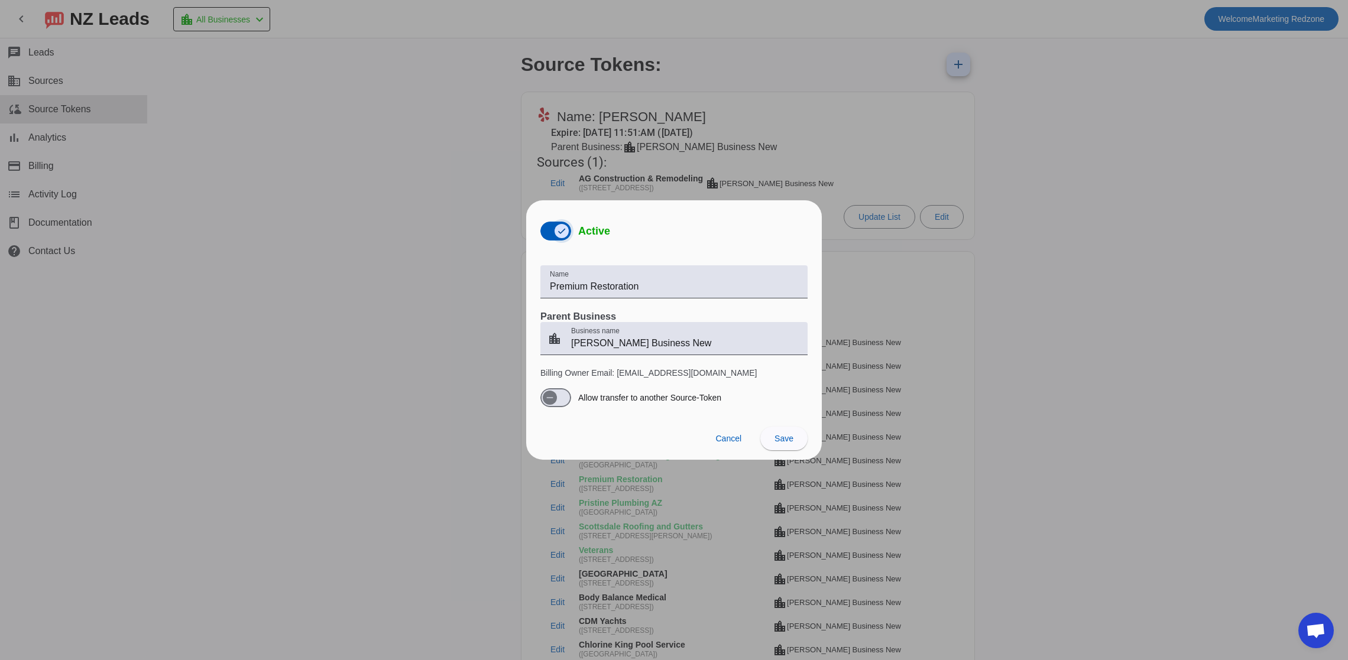
click at [554, 224] on span "button" at bounding box center [561, 231] width 14 height 14
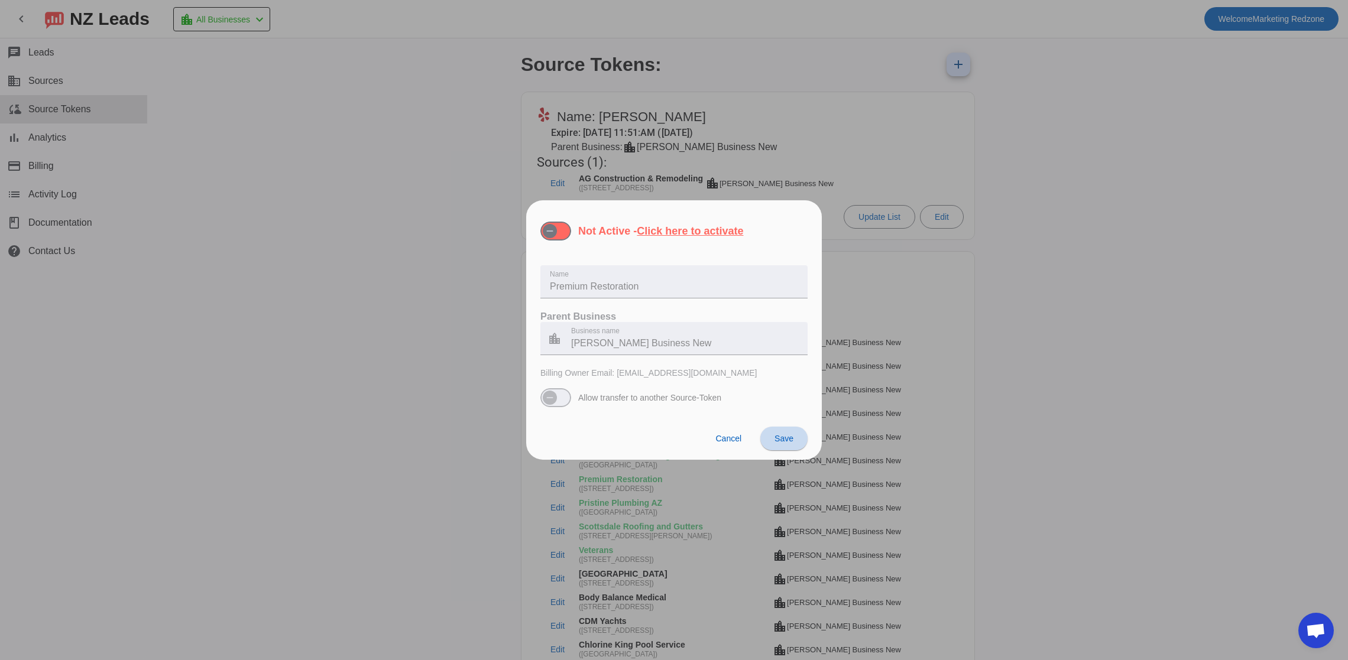
click at [790, 432] on span at bounding box center [783, 438] width 47 height 28
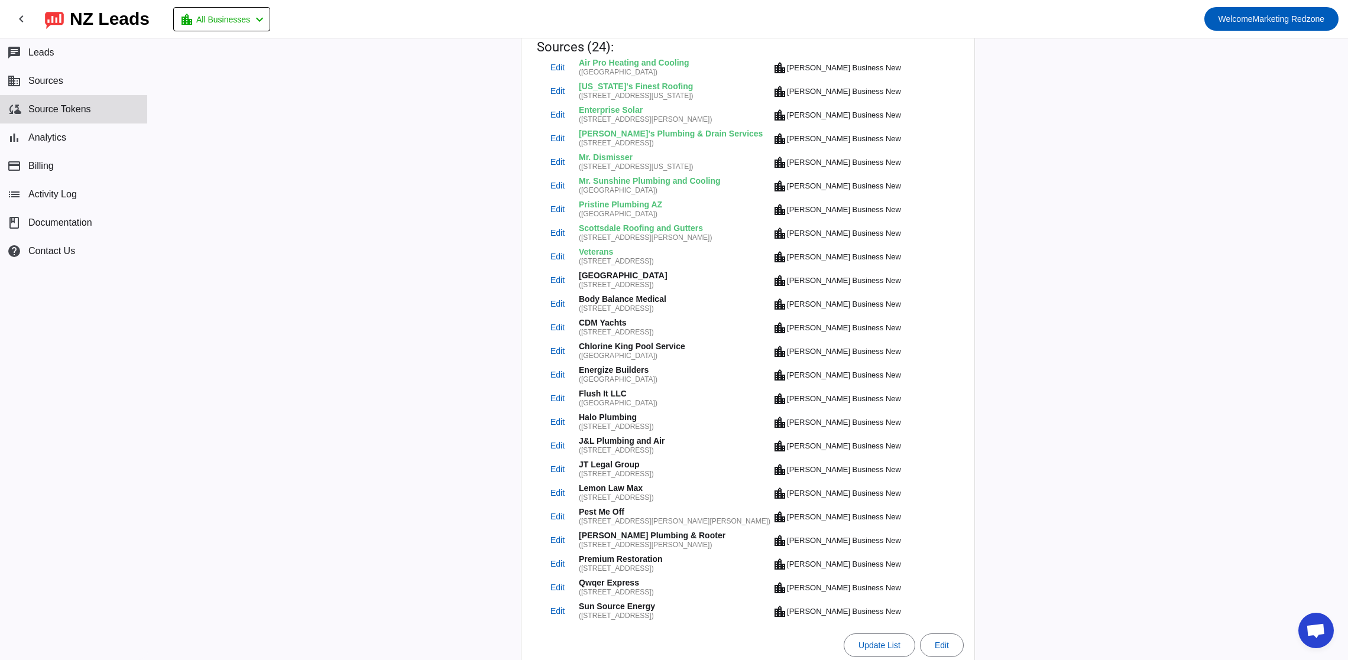
scroll to position [281, 0]
